Goal: Transaction & Acquisition: Book appointment/travel/reservation

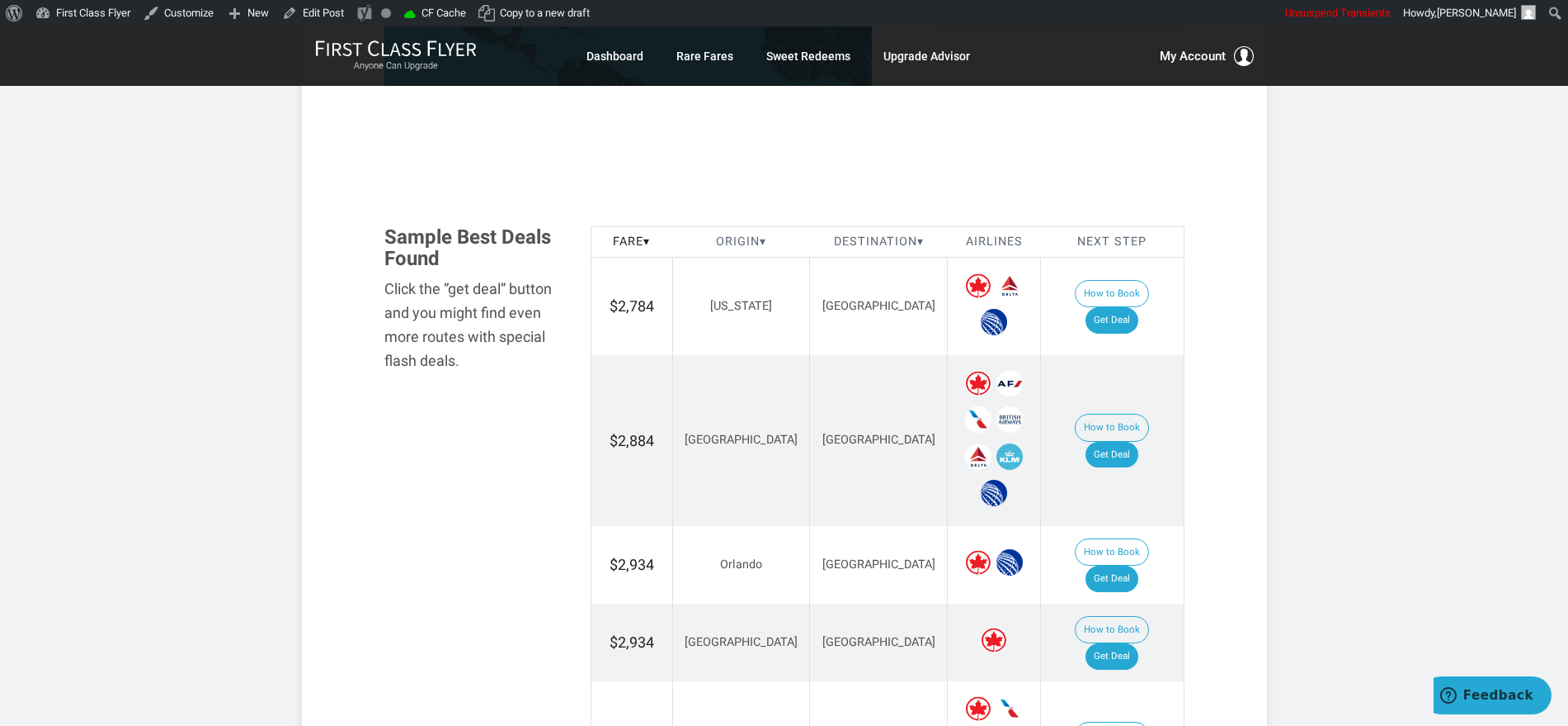
scroll to position [928, 0]
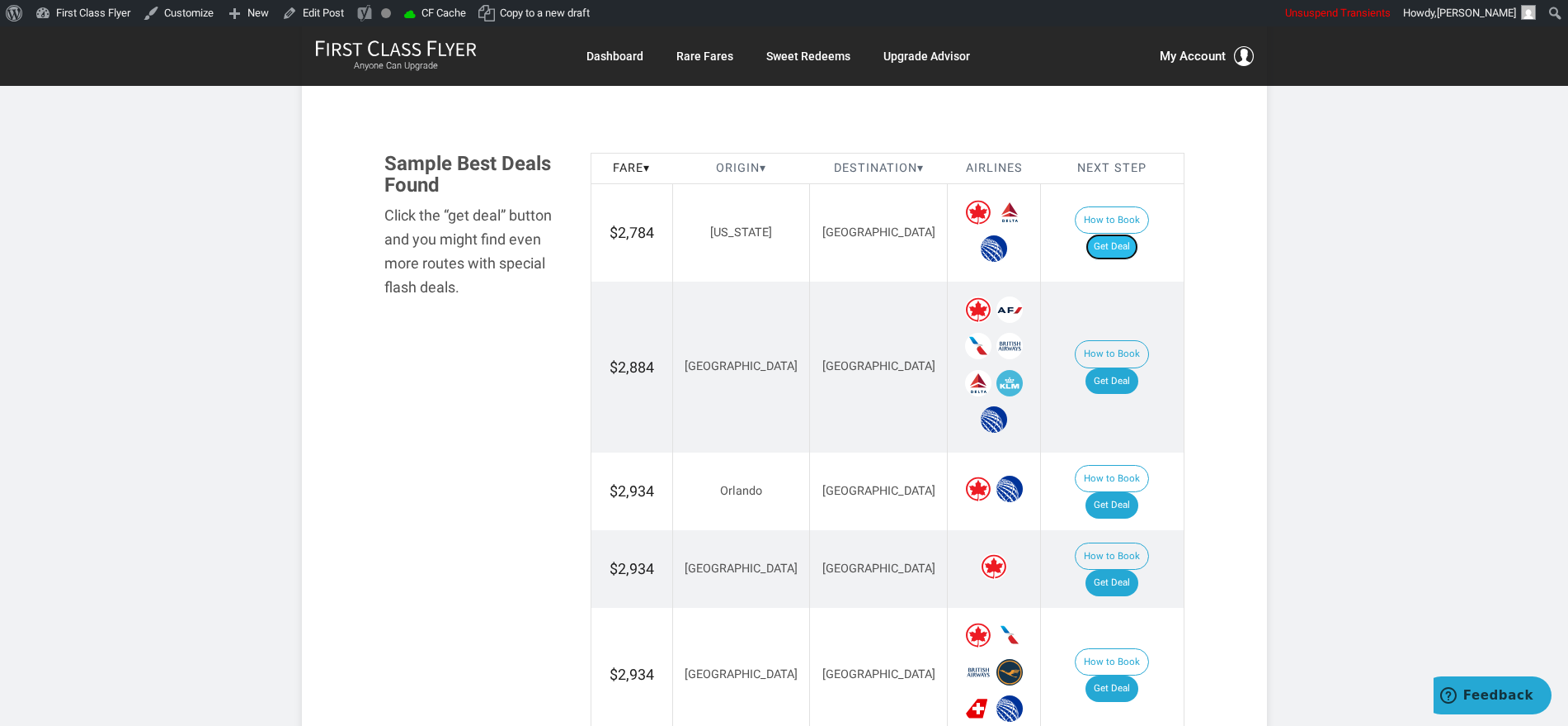
click at [1116, 233] on link "Get Deal" at bounding box center [1112, 246] width 53 height 26
click at [1121, 368] on link "Get Deal" at bounding box center [1112, 381] width 53 height 26
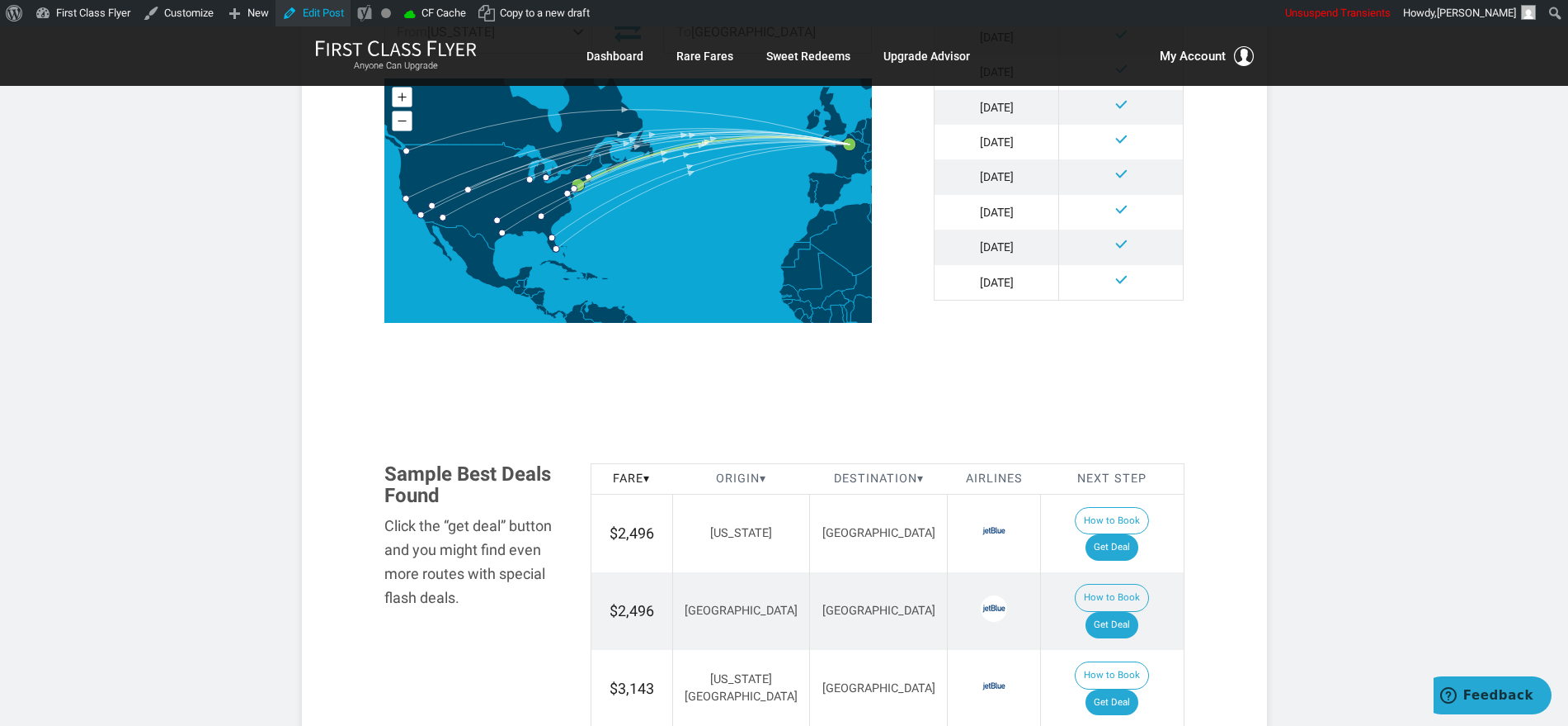
scroll to position [619, 0]
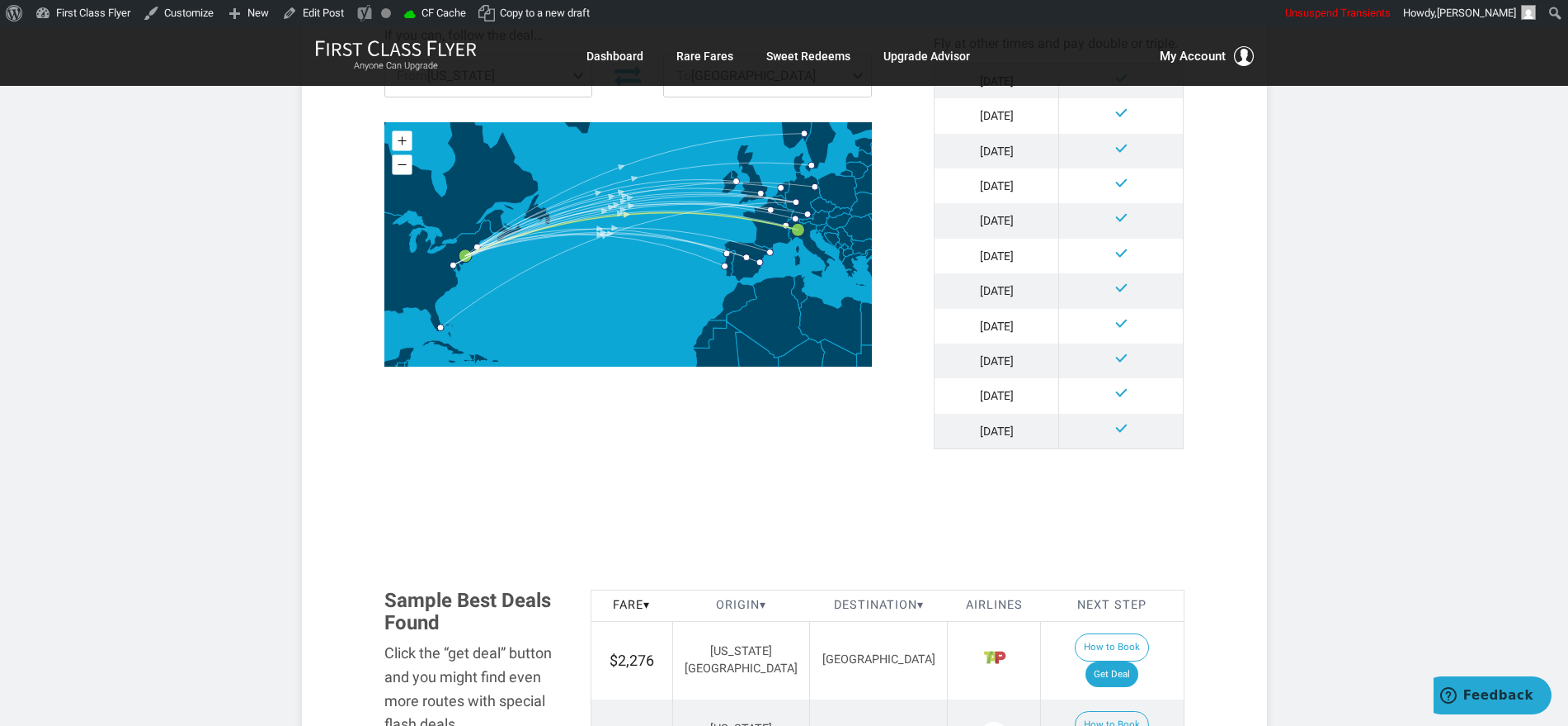
scroll to position [928, 0]
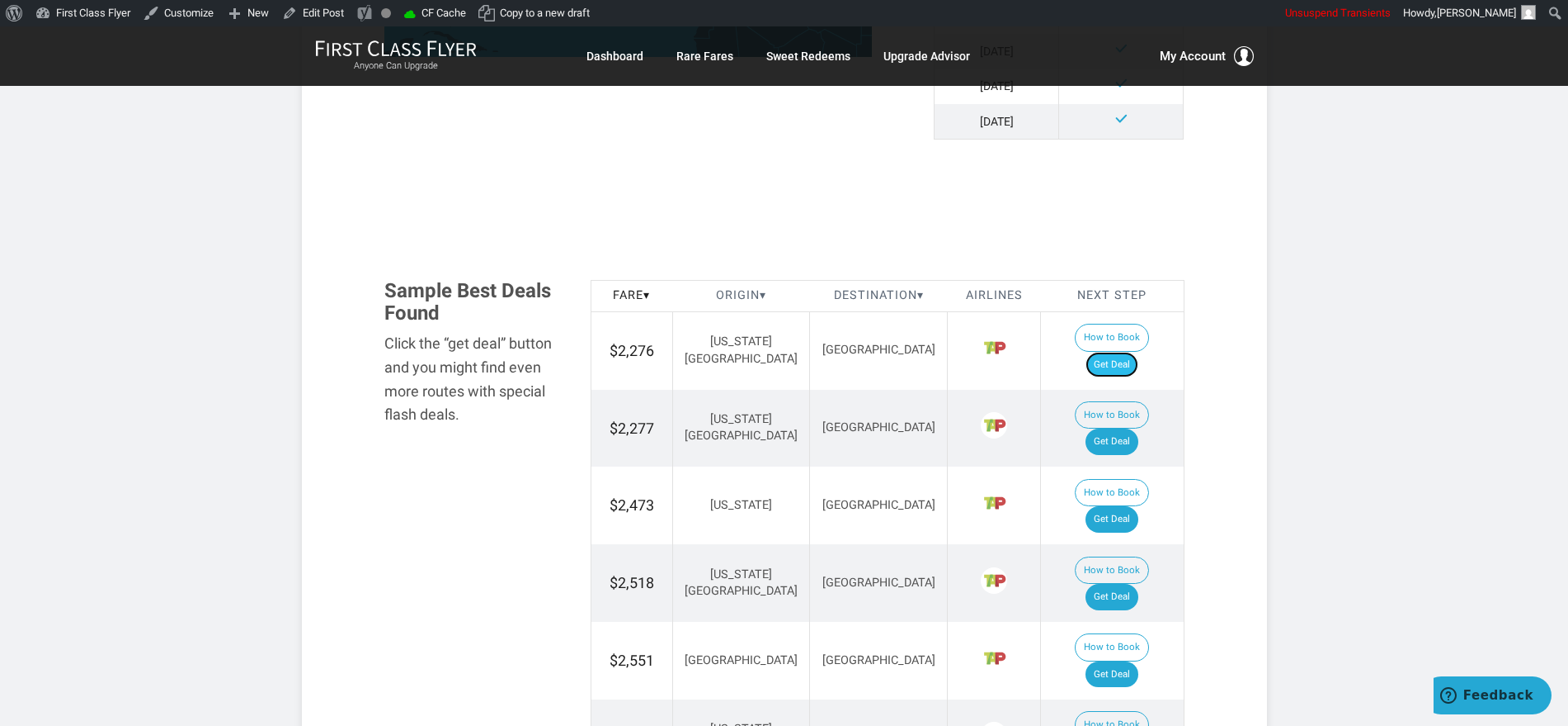
click at [1139, 352] on link "Get Deal" at bounding box center [1112, 365] width 53 height 26
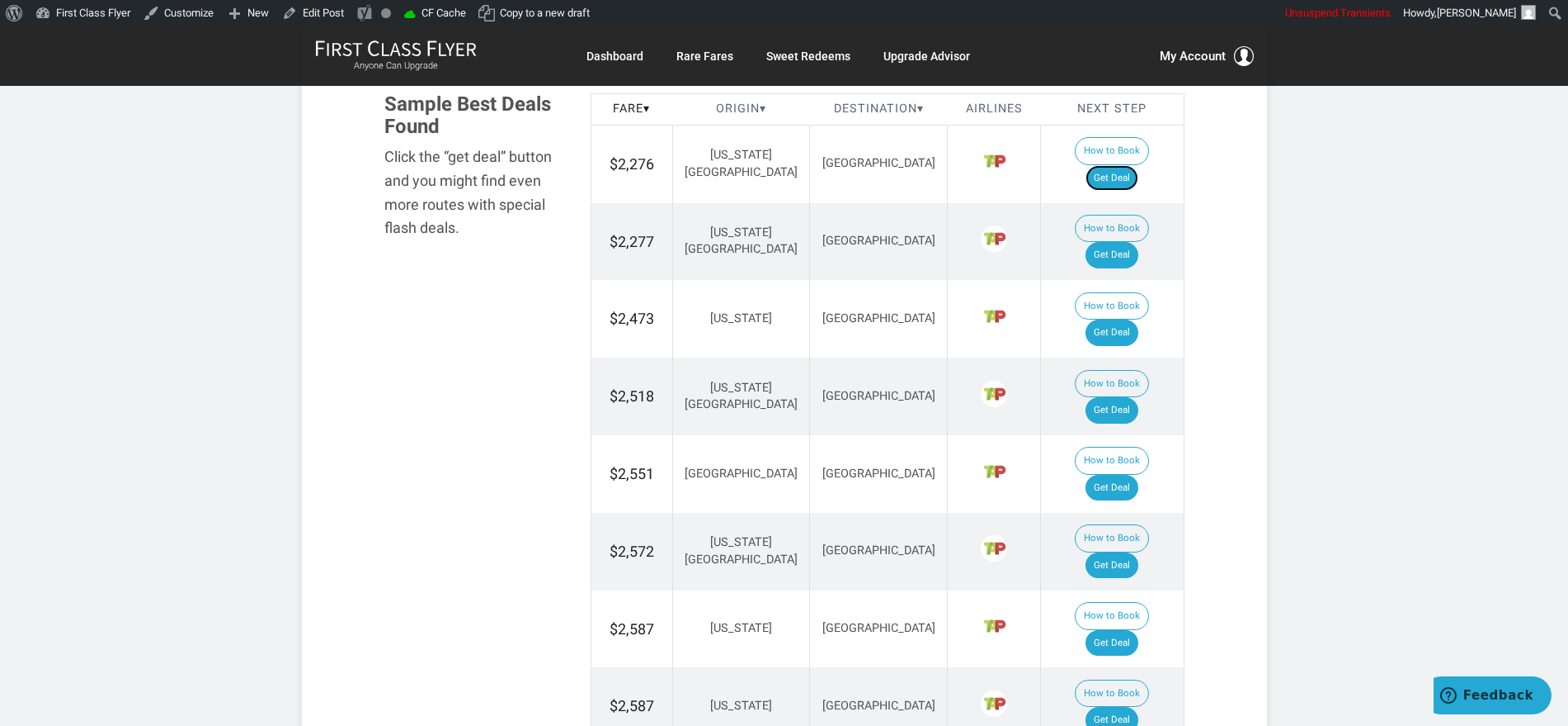
scroll to position [1135, 0]
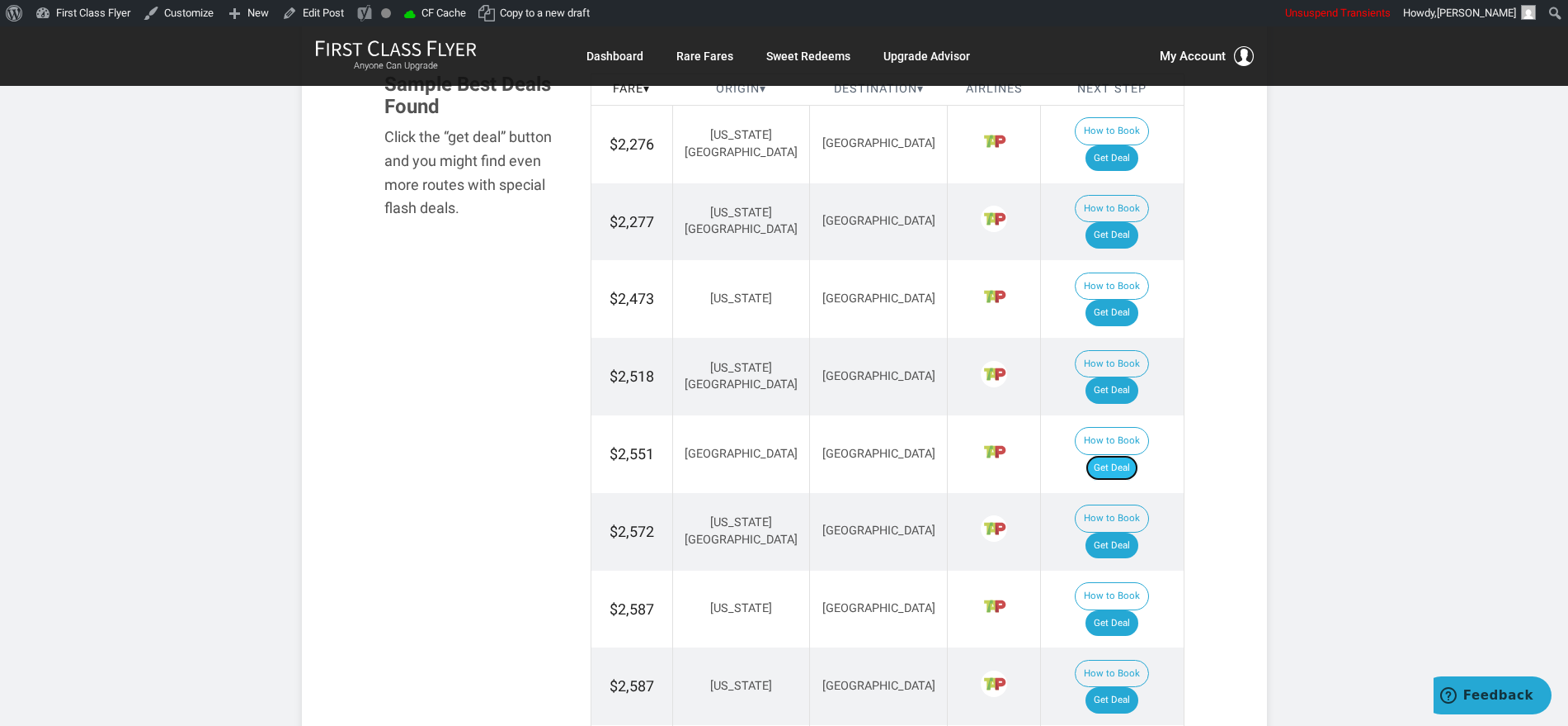
click at [1135, 455] on link "Get Deal" at bounding box center [1112, 468] width 53 height 26
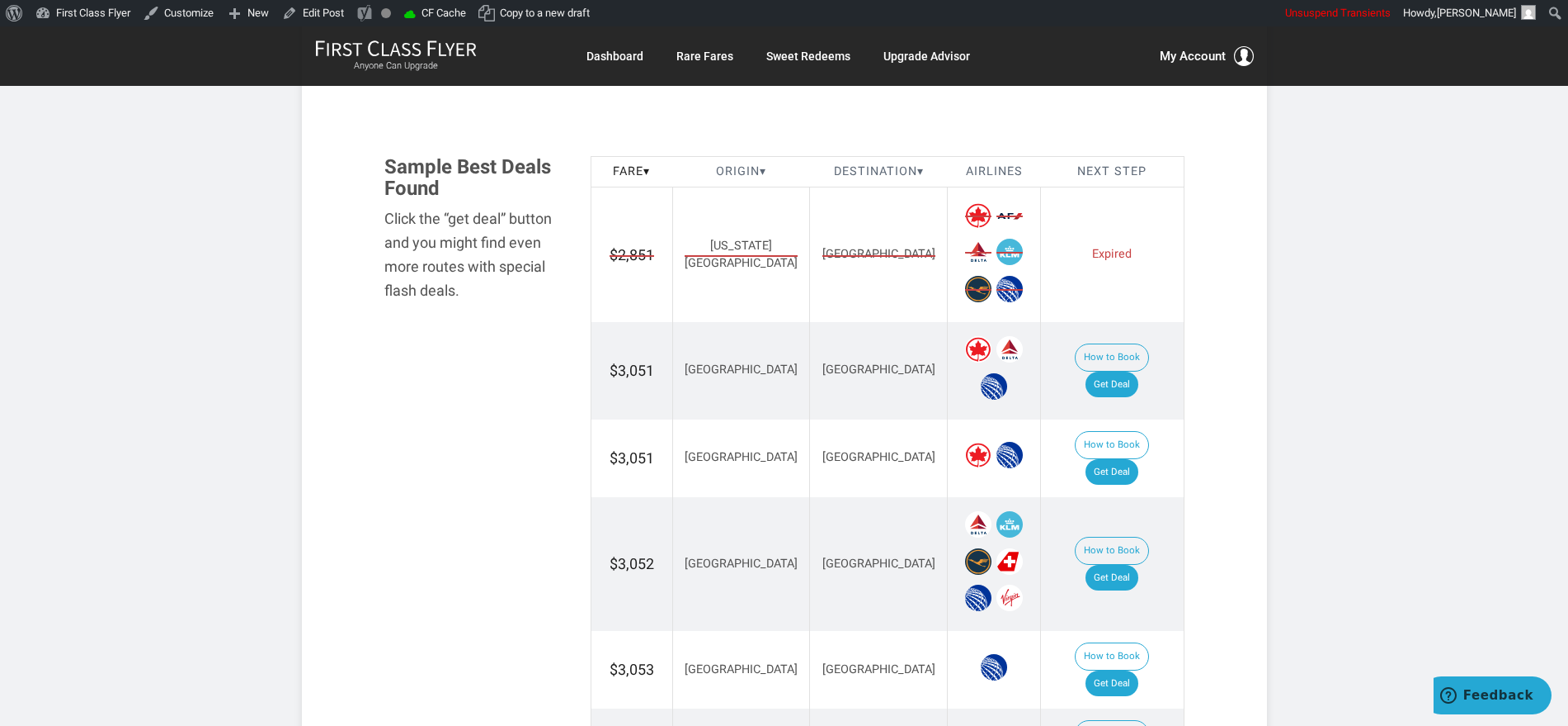
scroll to position [928, 0]
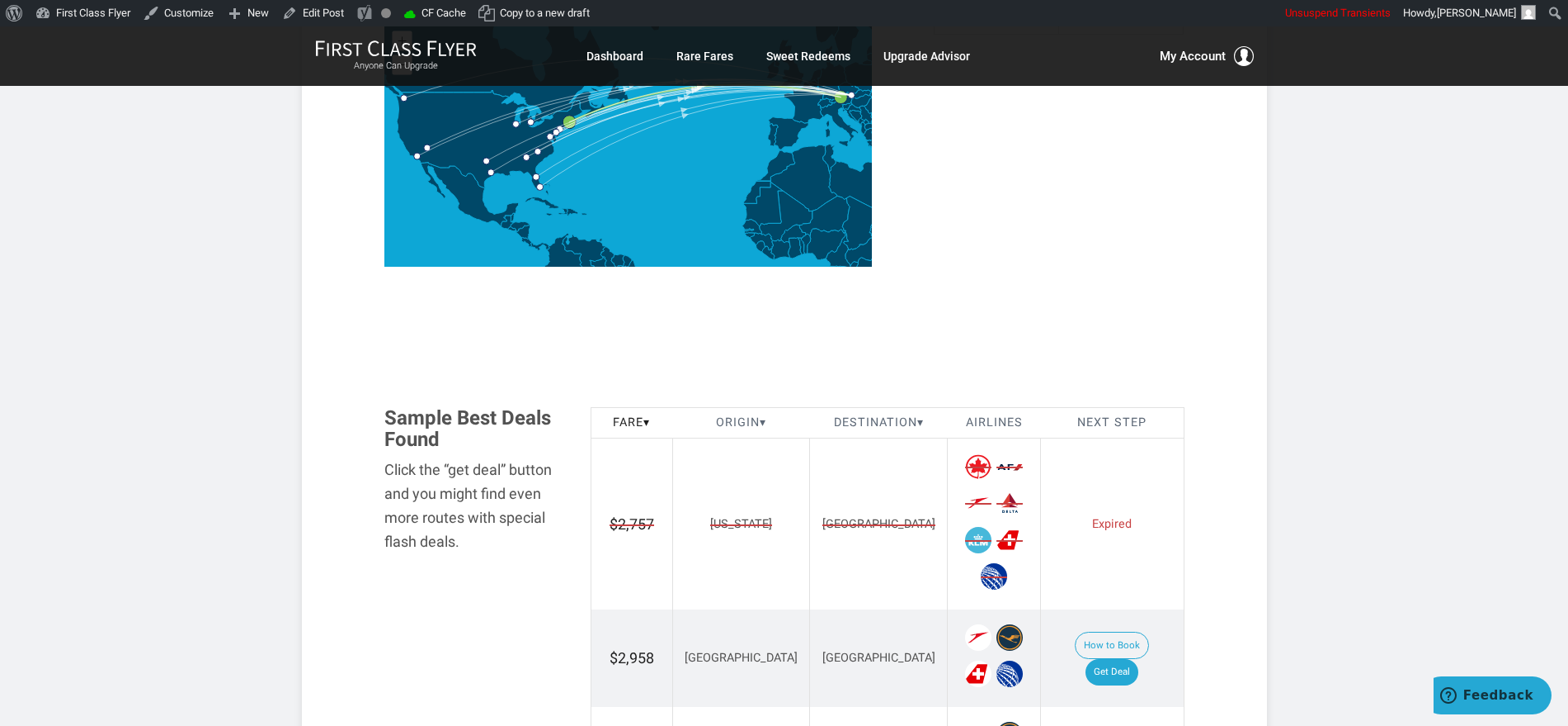
scroll to position [928, 0]
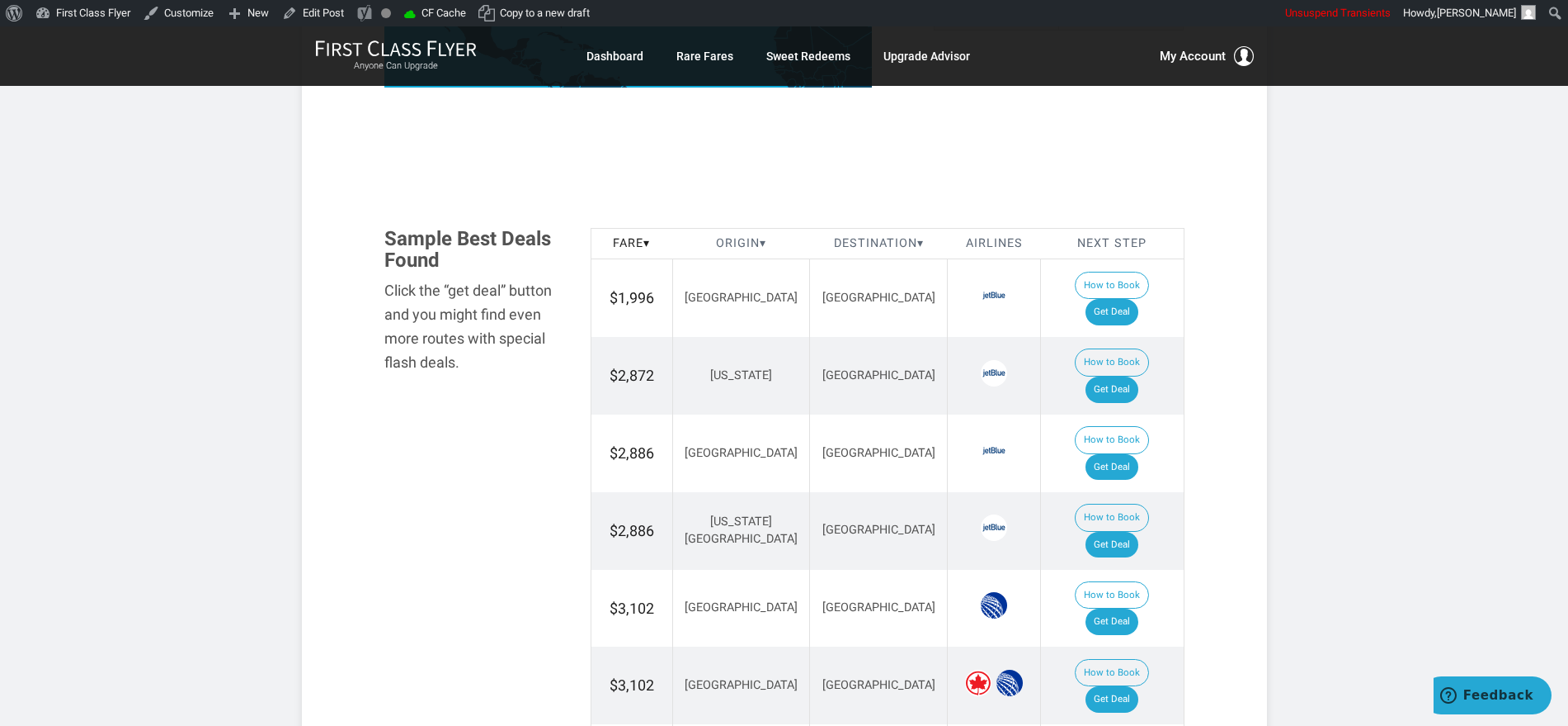
scroll to position [928, 0]
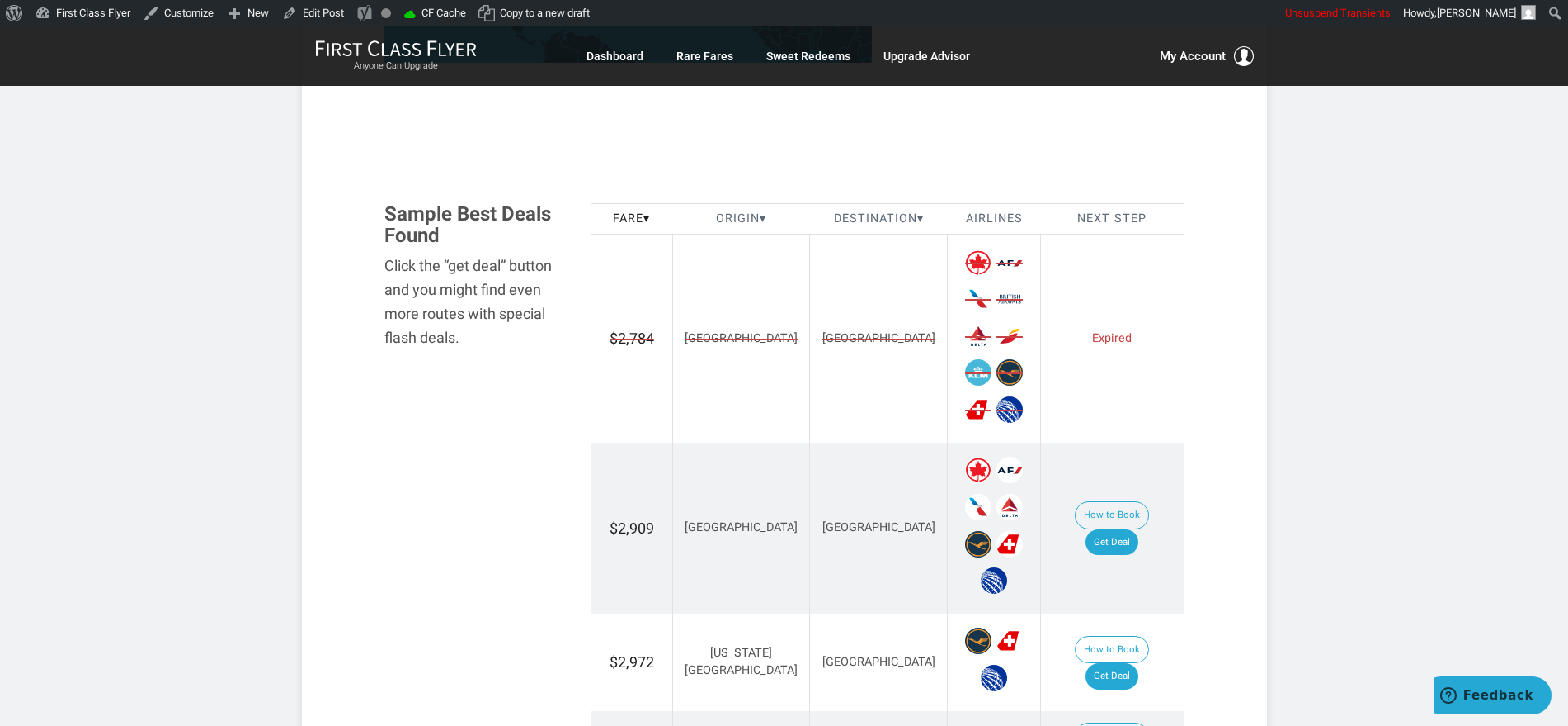
scroll to position [1032, 0]
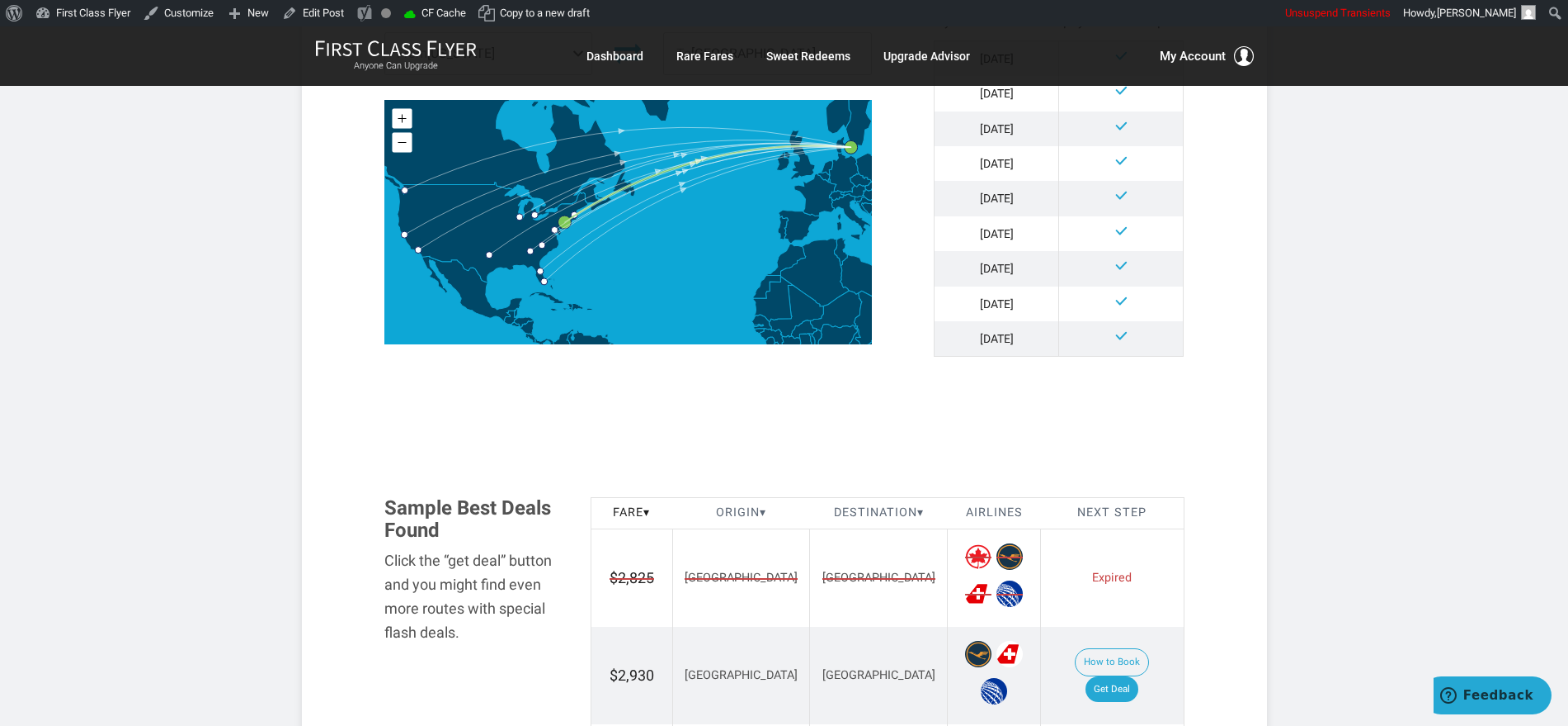
scroll to position [825, 0]
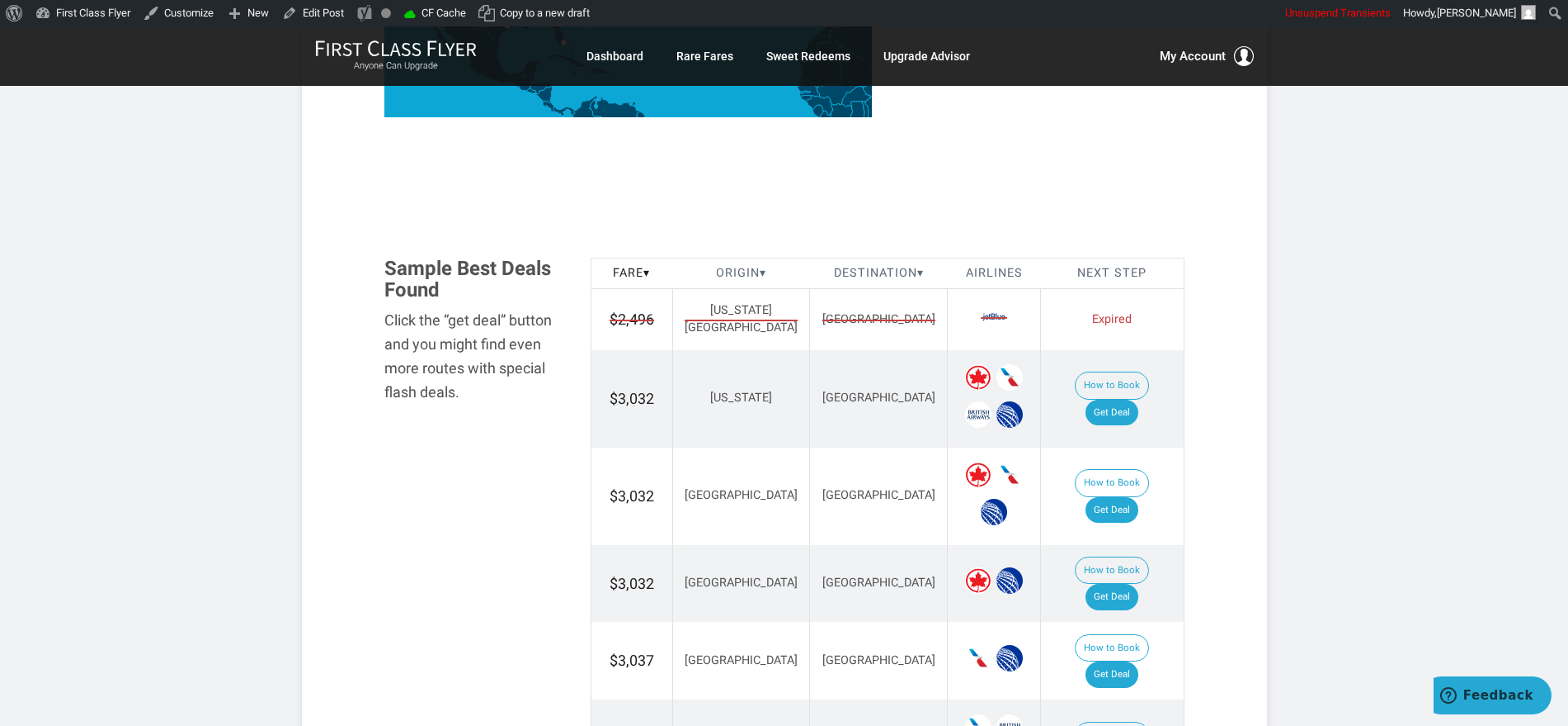
scroll to position [825, 0]
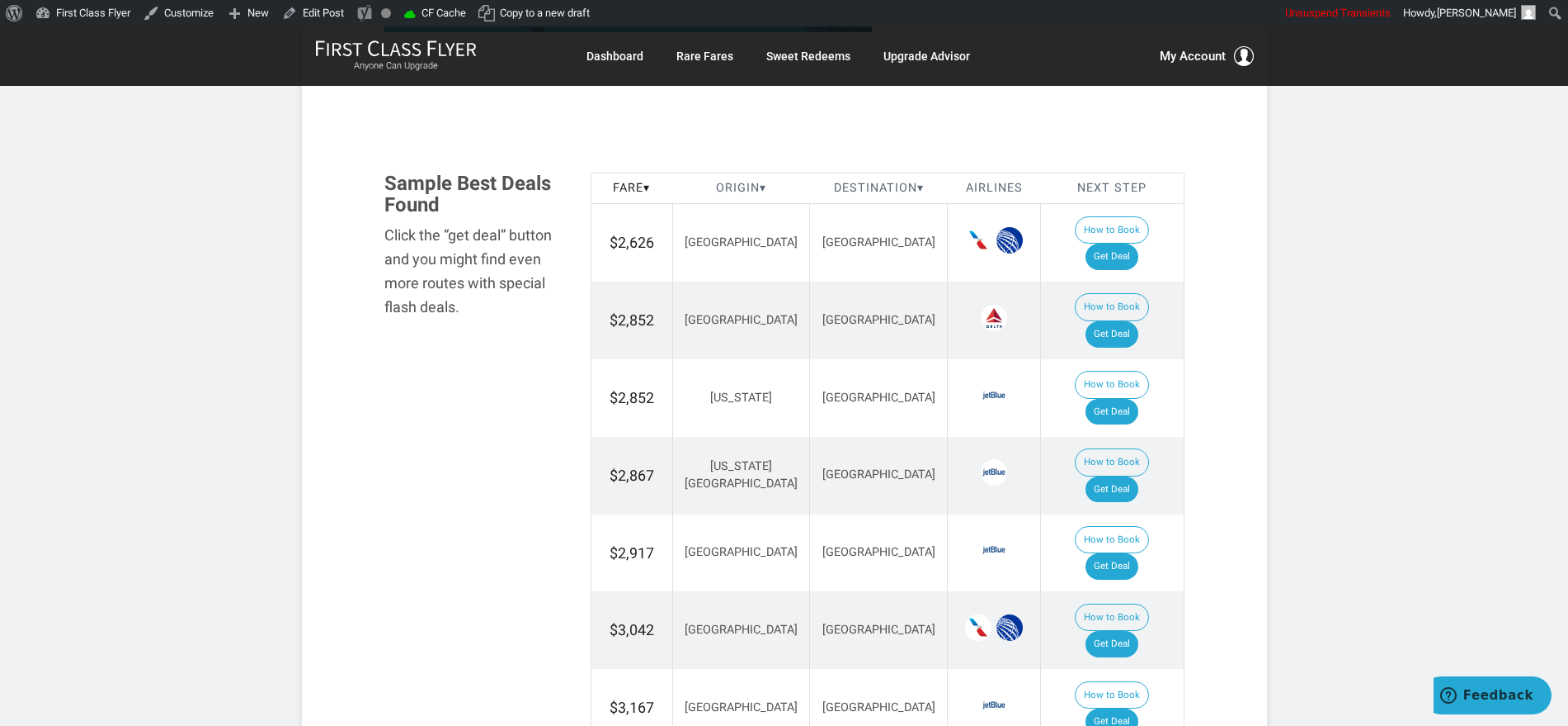
scroll to position [928, 0]
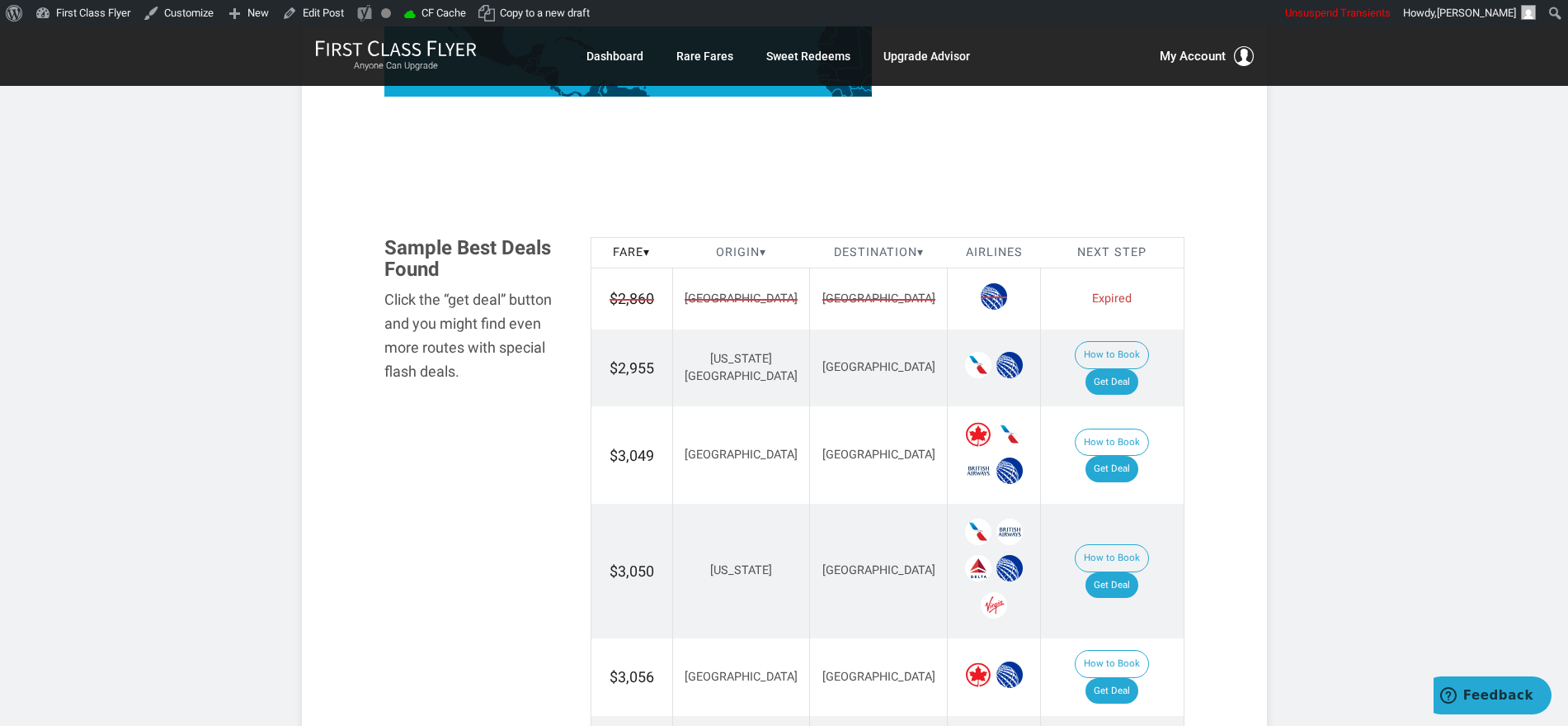
scroll to position [928, 0]
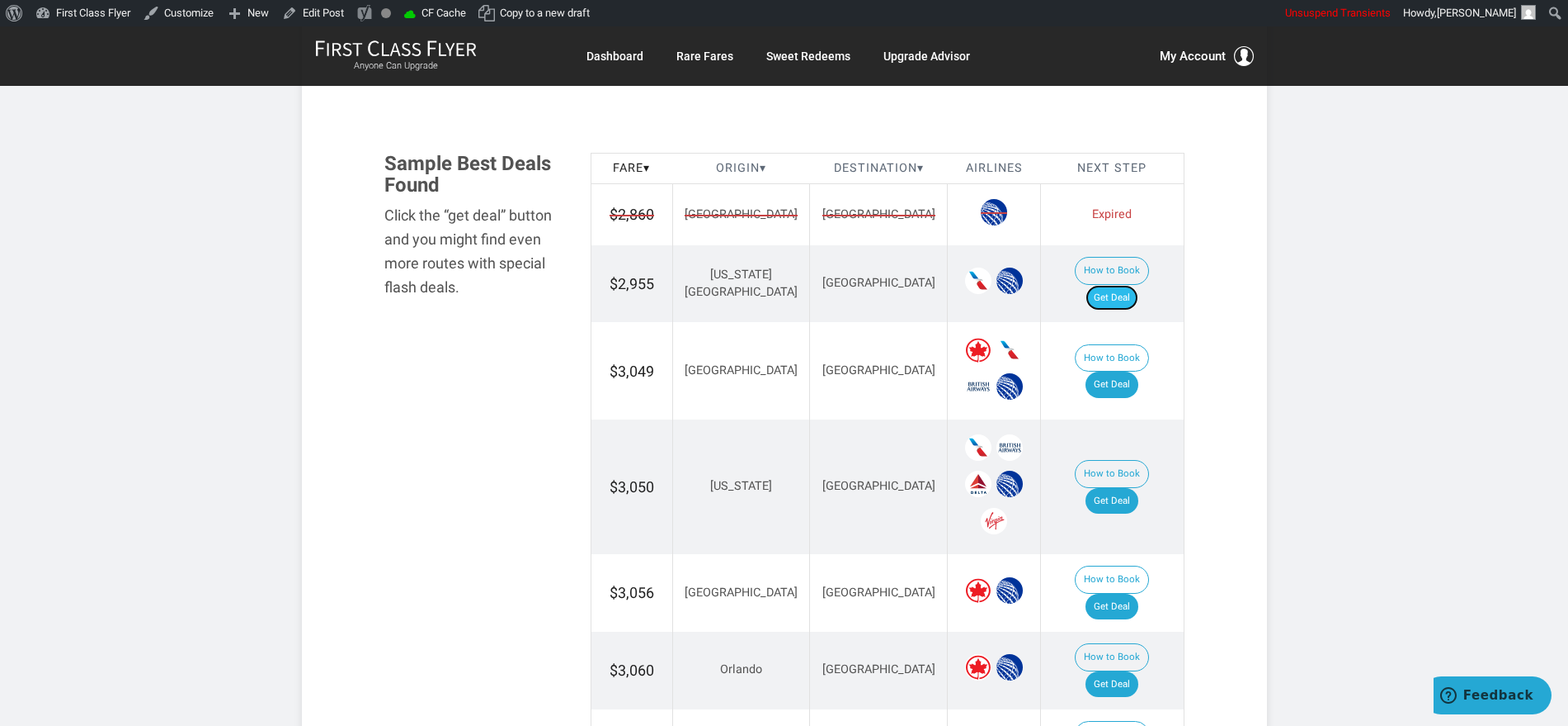
click at [1139, 285] on link "Get Deal" at bounding box center [1112, 297] width 53 height 26
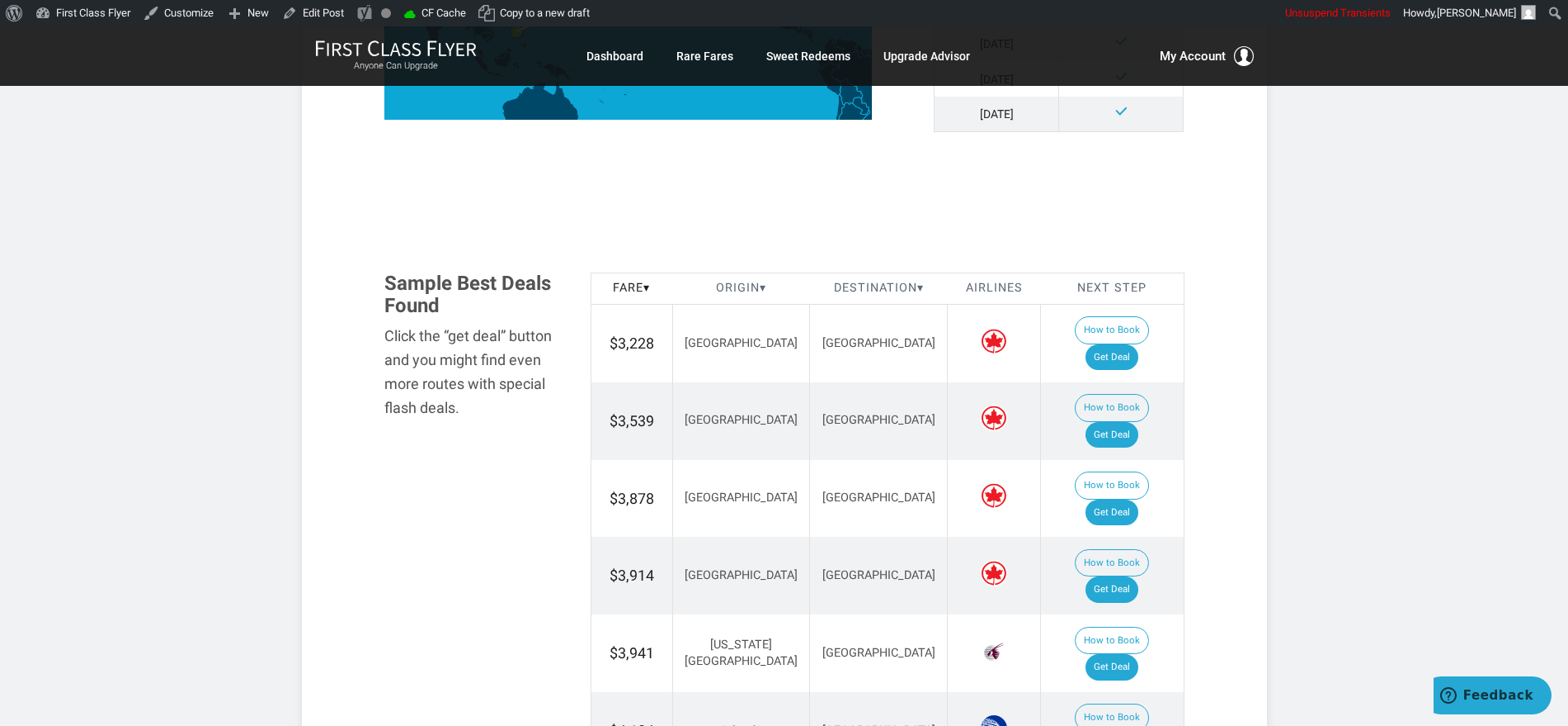
scroll to position [928, 0]
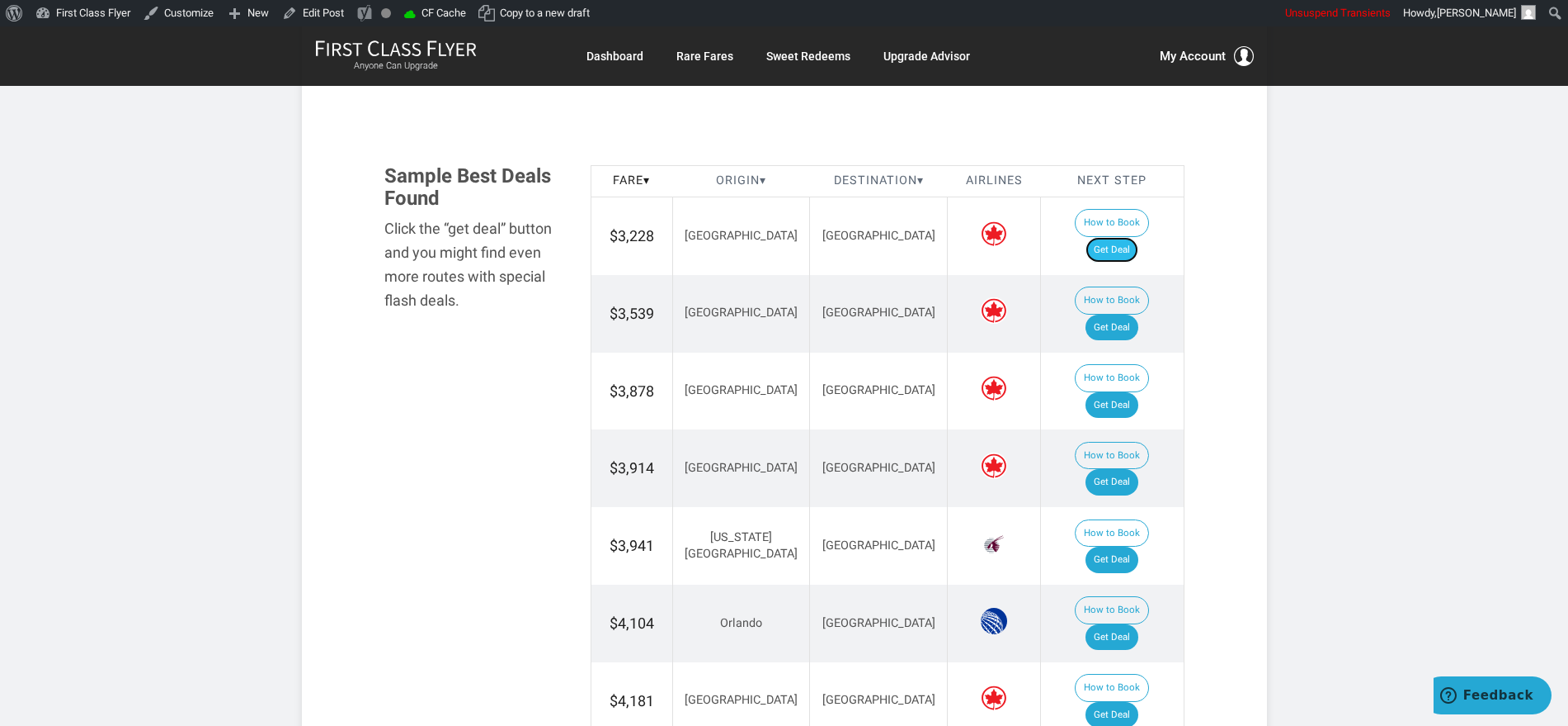
click at [1124, 237] on link "Get Deal" at bounding box center [1112, 250] width 53 height 26
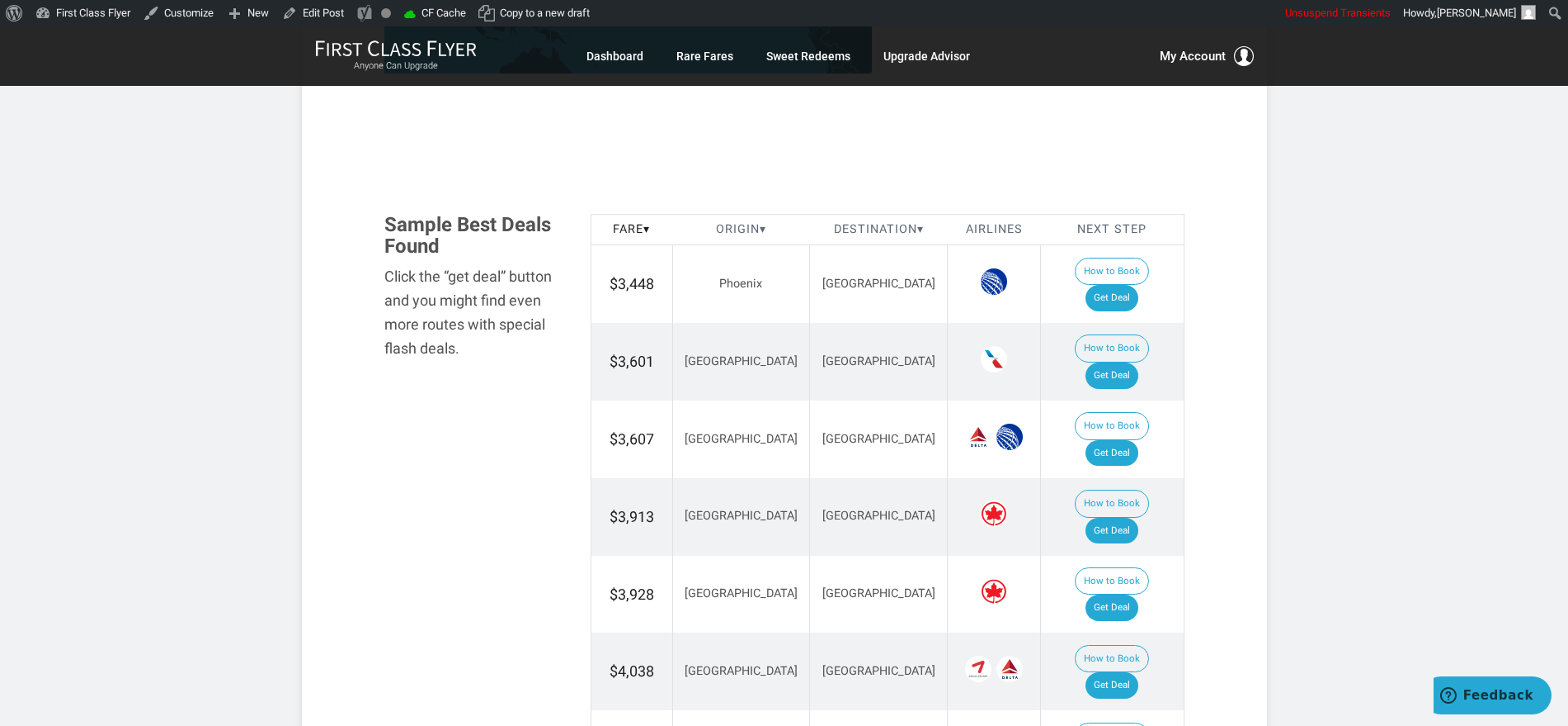
scroll to position [1032, 0]
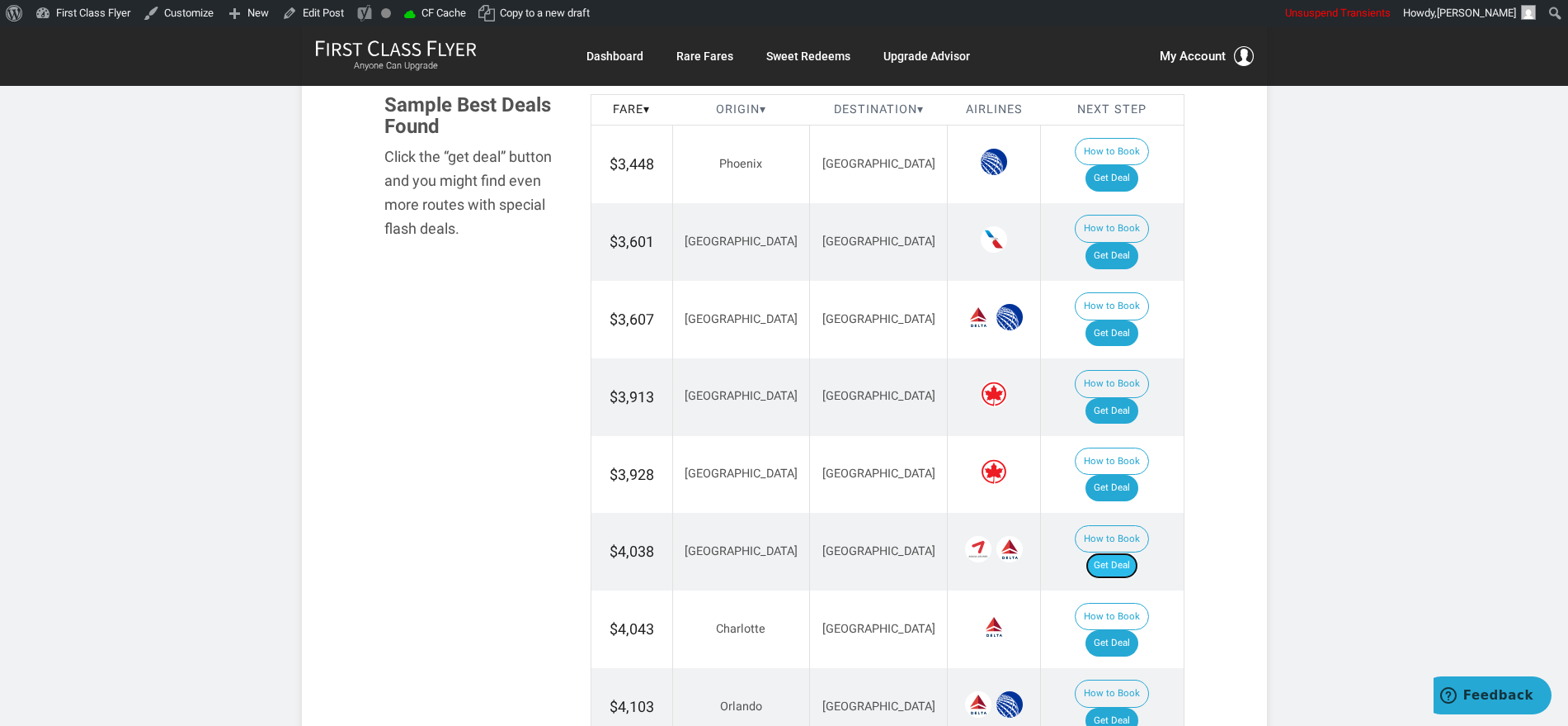
click at [1128, 552] on link "Get Deal" at bounding box center [1112, 565] width 53 height 26
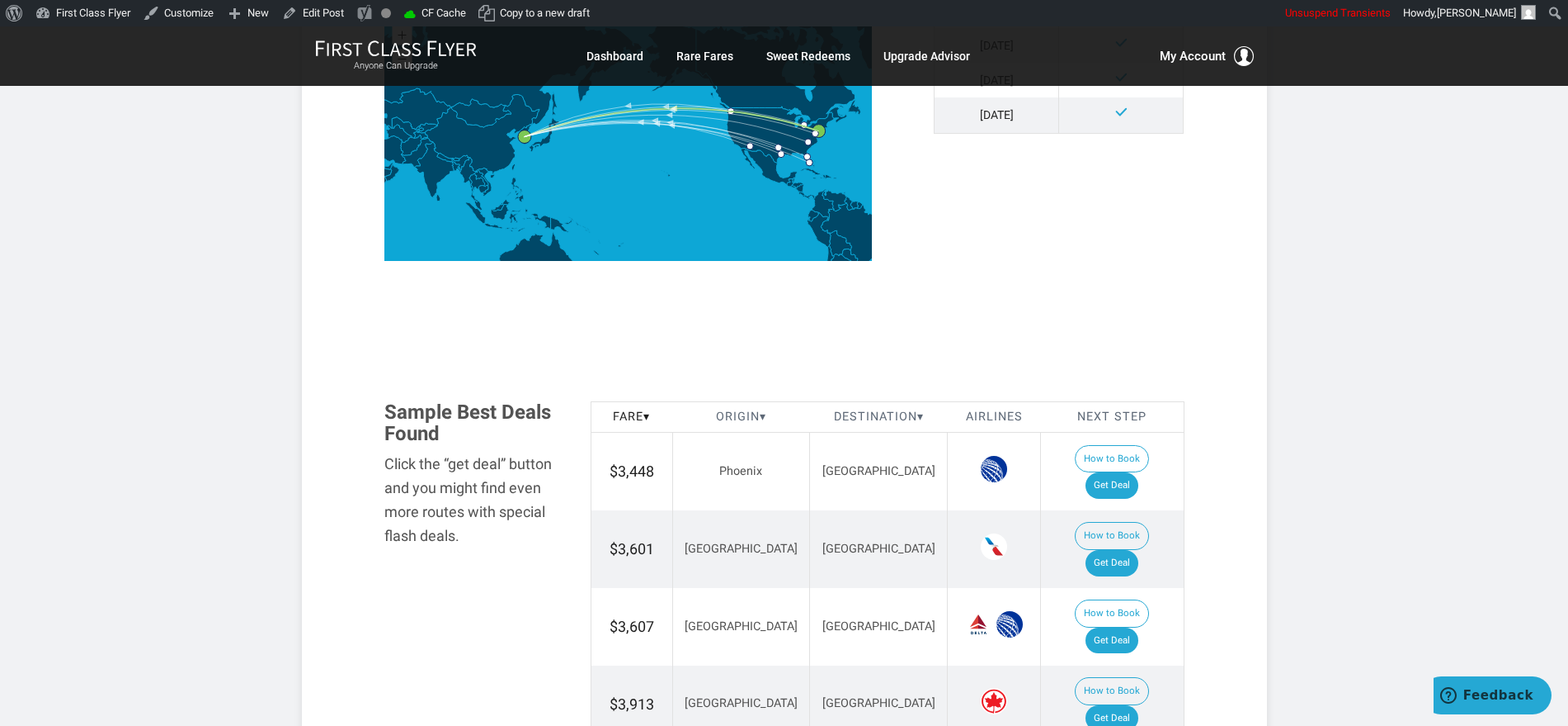
scroll to position [722, 0]
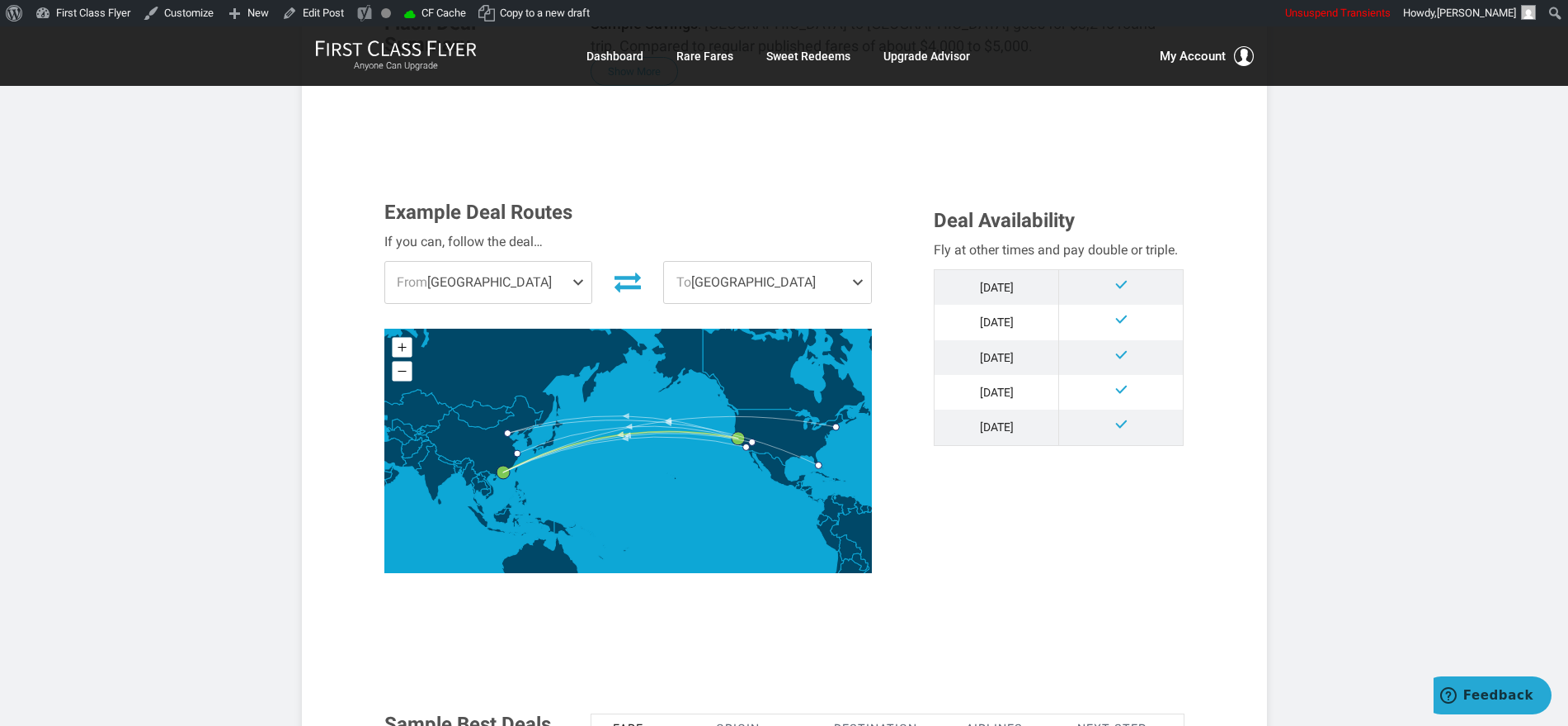
scroll to position [722, 0]
